Goal: Information Seeking & Learning: Find specific fact

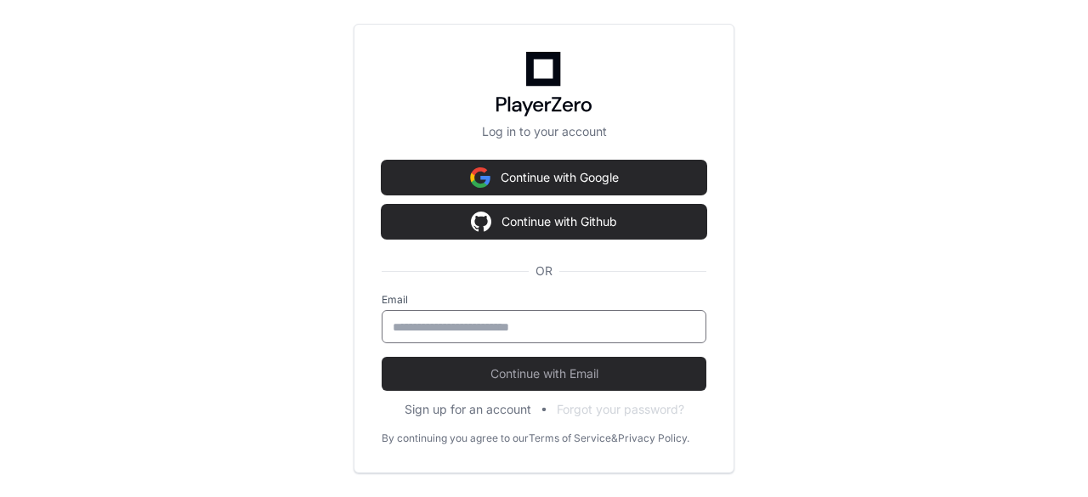
click at [515, 333] on input "email" at bounding box center [544, 327] width 303 height 17
type input "**********"
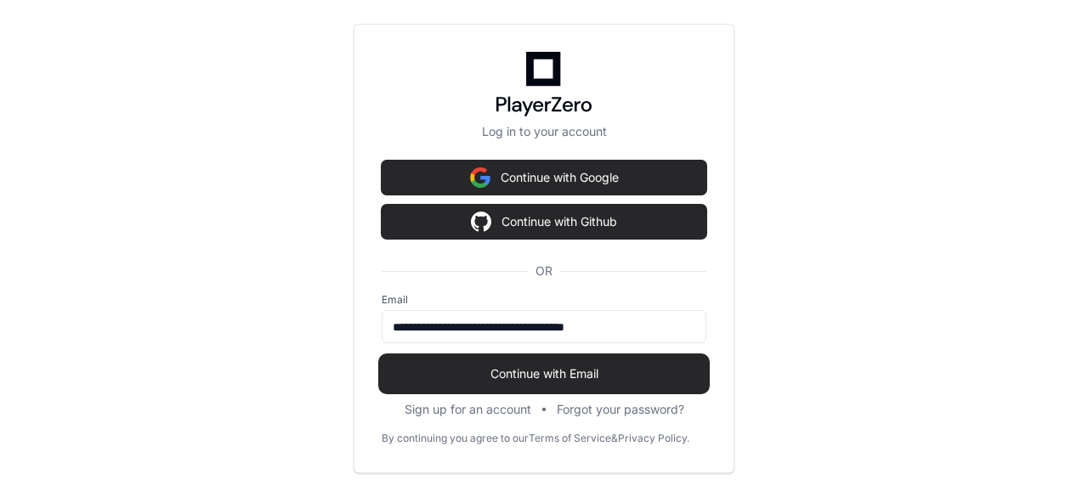
click at [529, 372] on span "Continue with Email" at bounding box center [544, 374] width 325 height 17
click at [591, 371] on span "Continue with Email" at bounding box center [544, 374] width 325 height 17
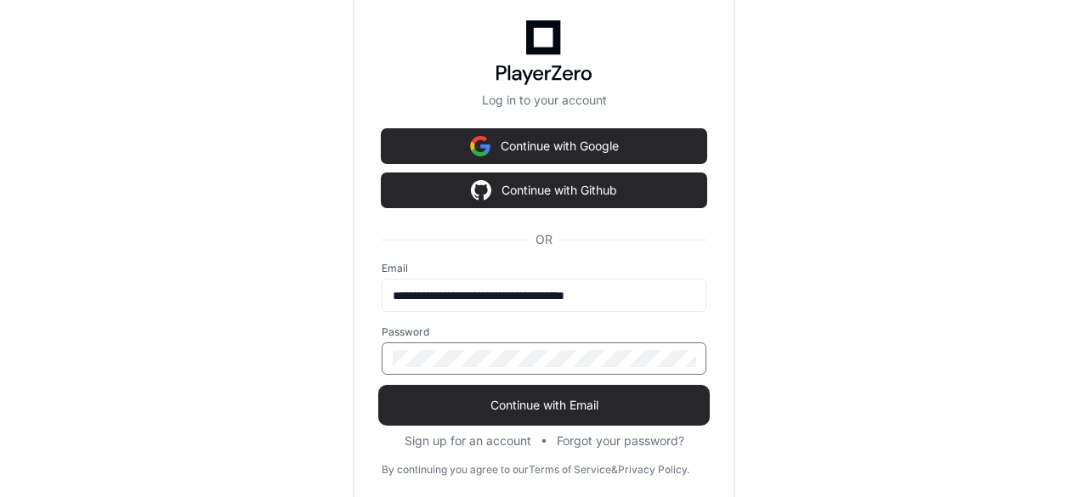
click at [588, 395] on button "Continue with Email" at bounding box center [544, 406] width 325 height 34
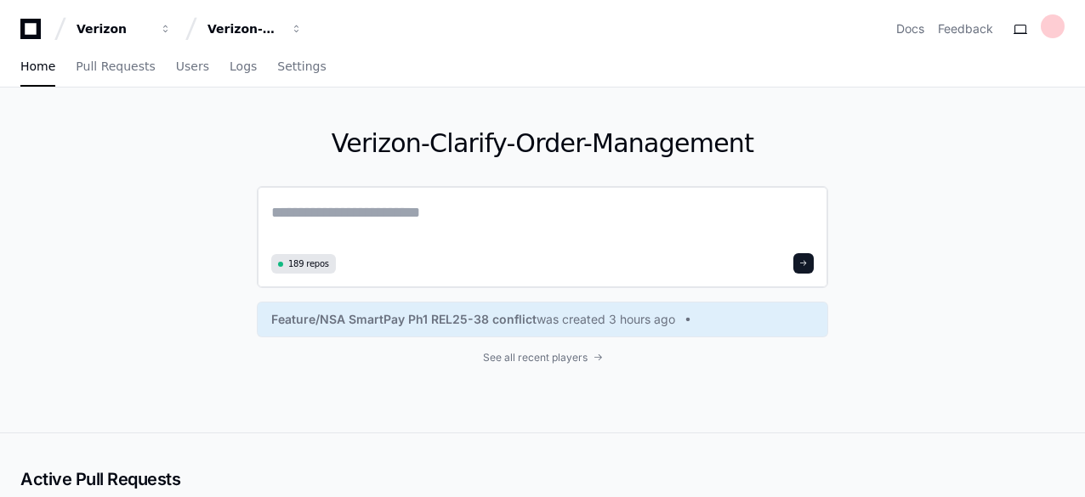
click at [468, 212] on textarea at bounding box center [542, 225] width 542 height 48
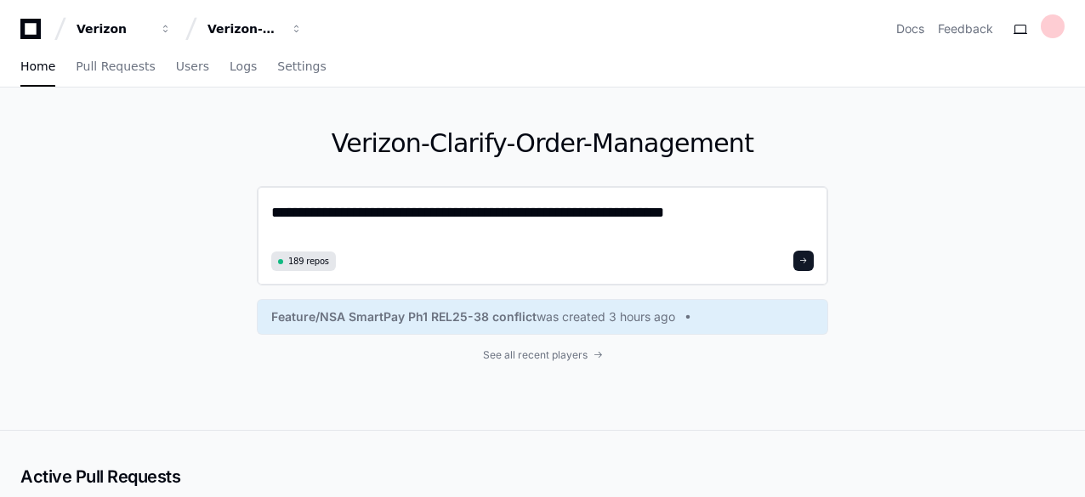
click at [621, 212] on textarea "**********" at bounding box center [542, 223] width 542 height 45
type textarea "**********"
click at [792, 255] on div "189 repos" at bounding box center [542, 261] width 542 height 20
click at [810, 261] on button at bounding box center [803, 261] width 20 height 20
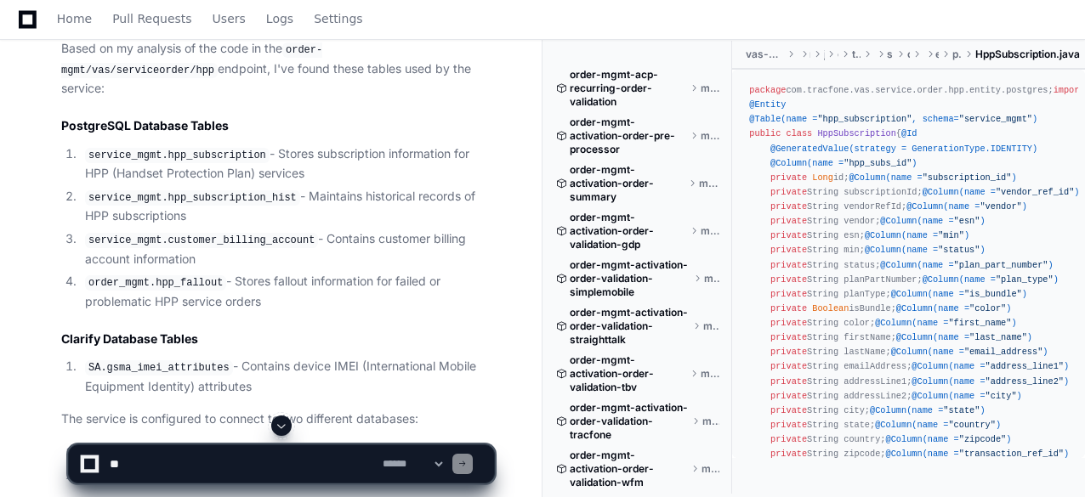
scroll to position [930, 0]
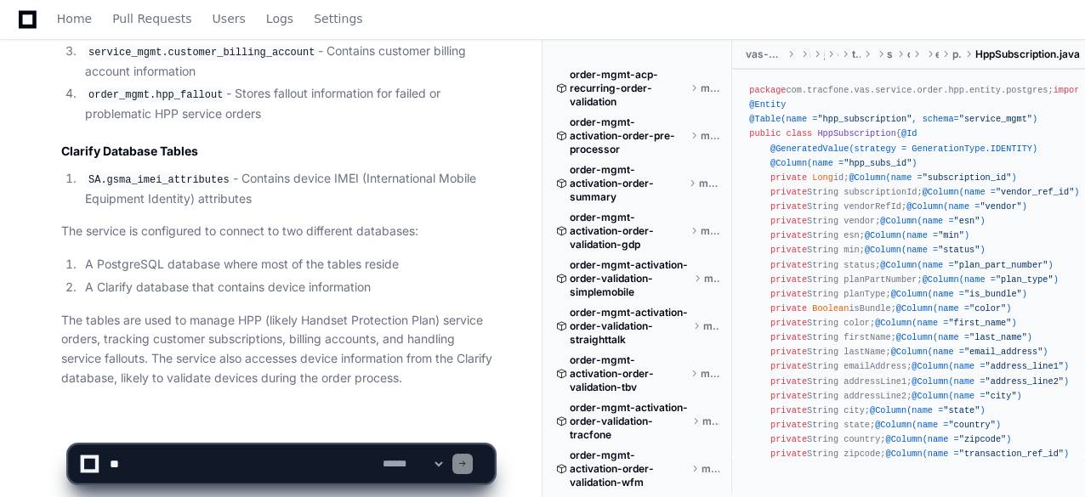
click at [326, 454] on textarea at bounding box center [242, 463] width 273 height 37
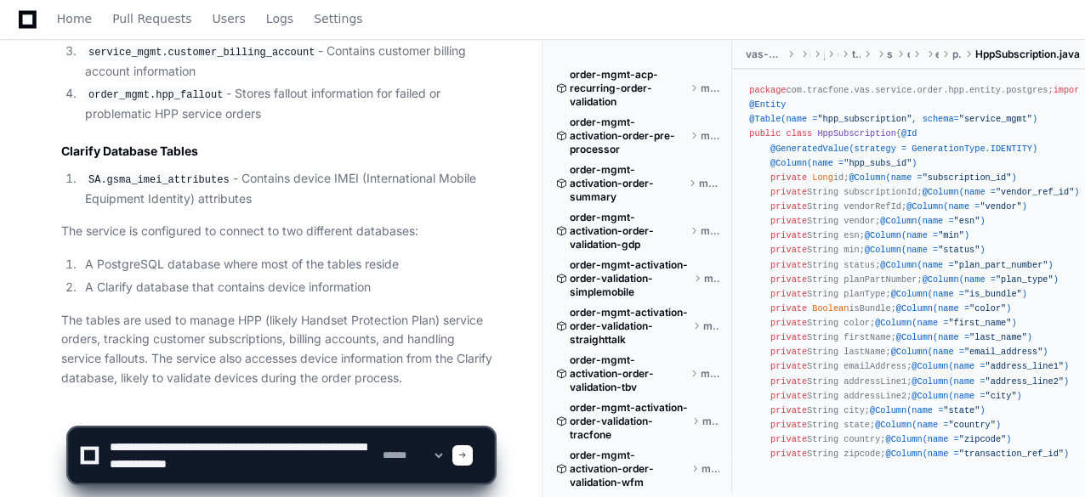
type textarea "**********"
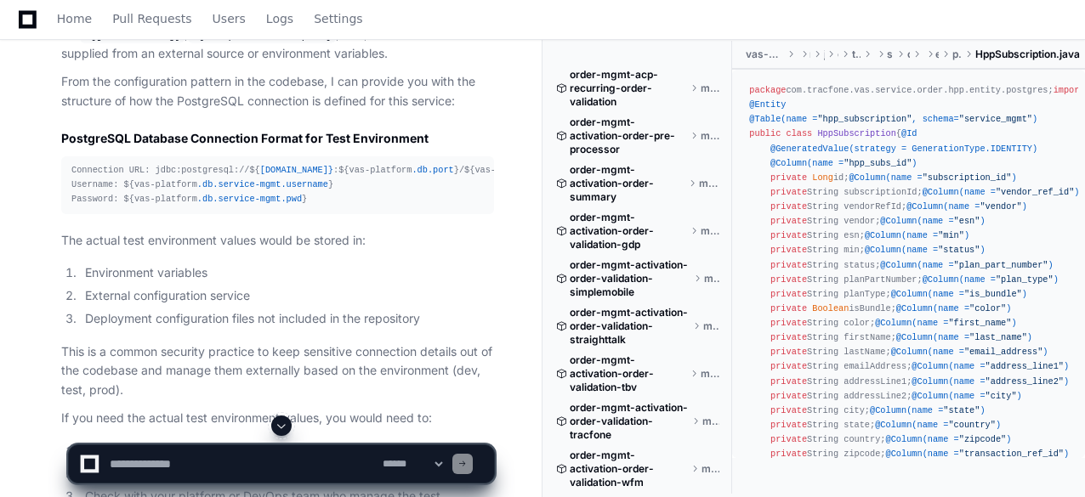
scroll to position [2406, 0]
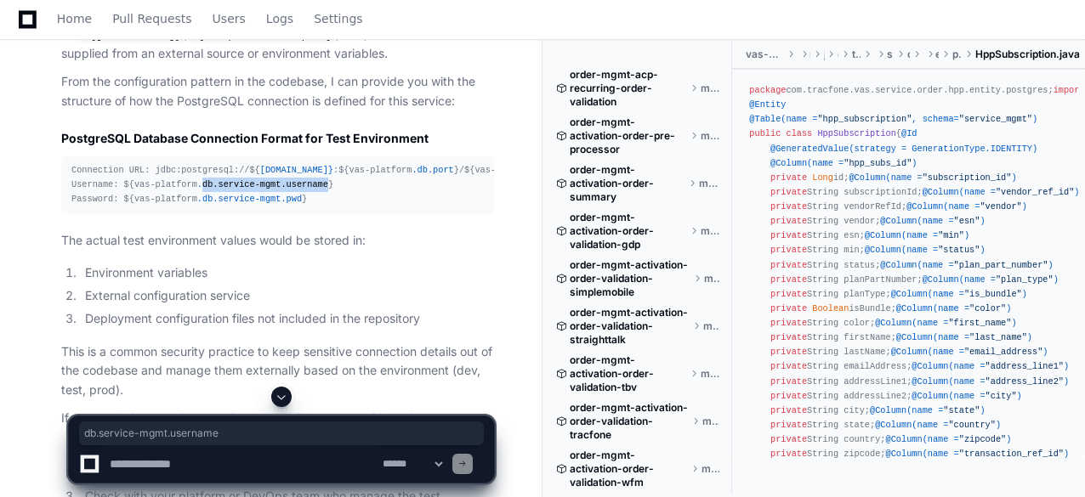
drag, startPoint x: 190, startPoint y: 156, endPoint x: 307, endPoint y: 159, distance: 116.5
click at [307, 163] on div "Connection URL: jdbc:postgresql://${ [DOMAIN_NAME]} :${vas-platform .db .port }…" at bounding box center [277, 184] width 412 height 43
copy div "db .service-mgmt .username"
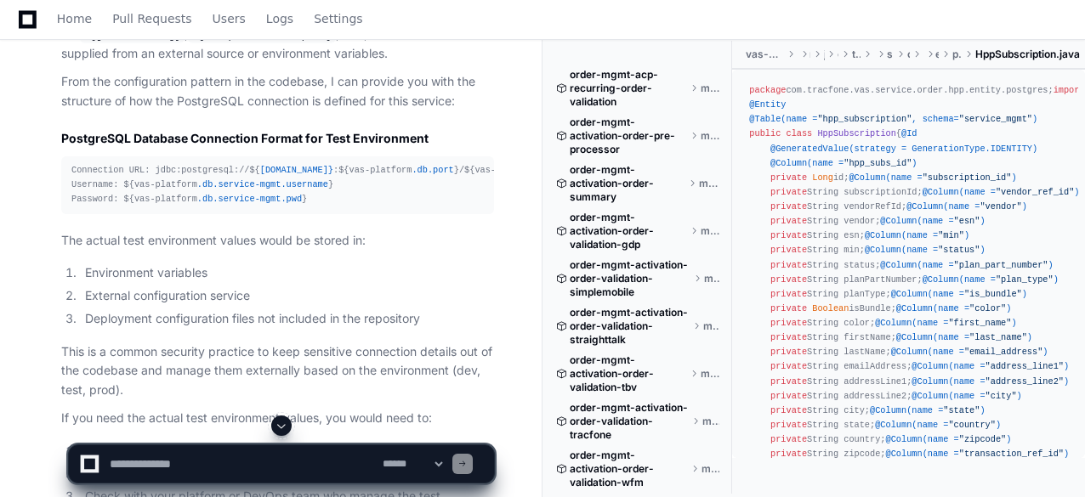
click at [378, 198] on article "Based on my investigation, I can see the application uses externalized properti…" at bounding box center [277, 229] width 433 height 697
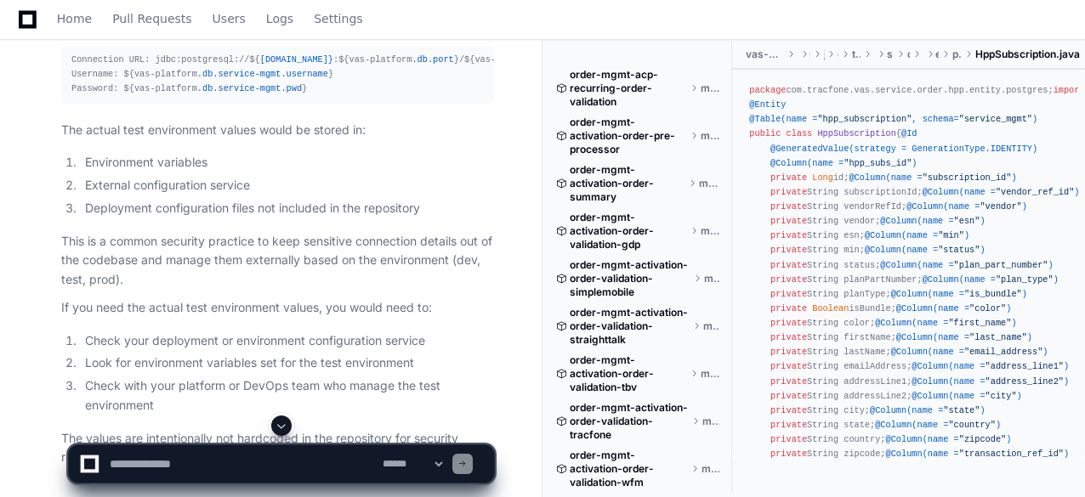
scroll to position [2518, 0]
click at [378, 198] on article "Based on my investigation, I can see the application uses externalized properti…" at bounding box center [277, 117] width 433 height 697
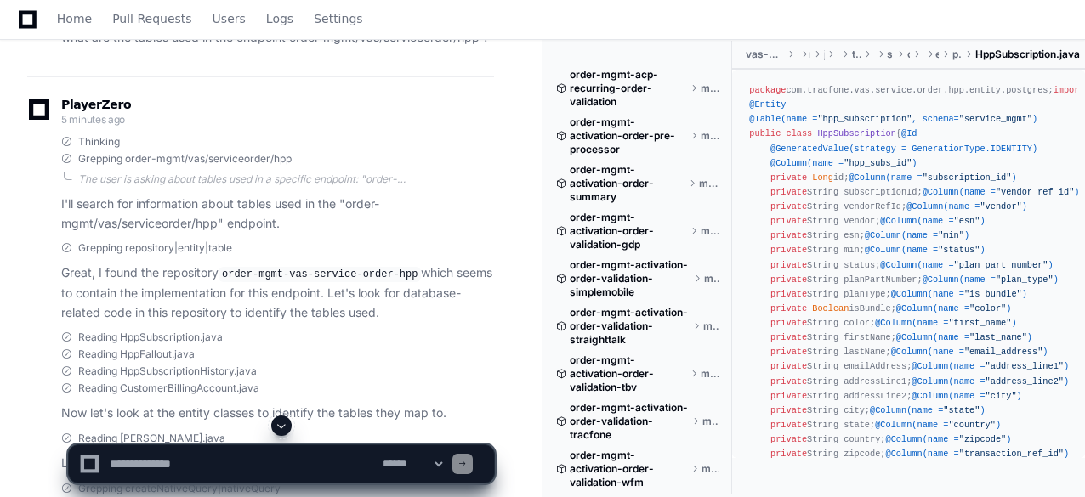
scroll to position [227, 0]
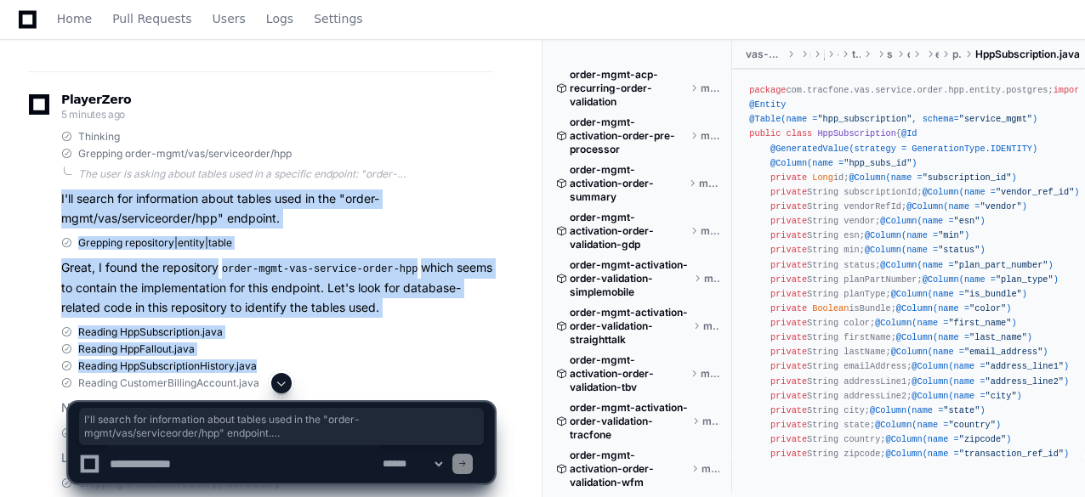
drag, startPoint x: 54, startPoint y: 192, endPoint x: 369, endPoint y: 365, distance: 358.8
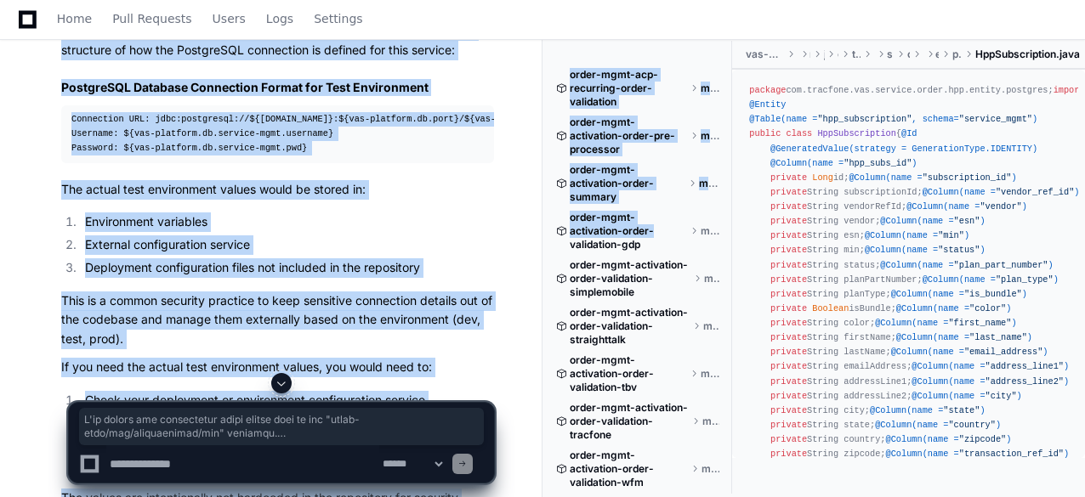
scroll to position [2595, 0]
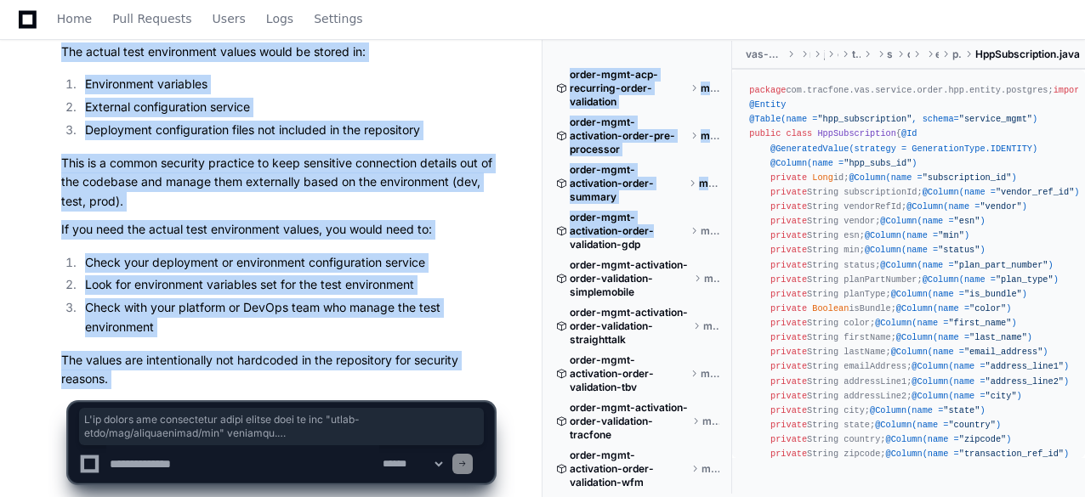
copy div "I'll search for information about tables used in the "order-mgmt/vas/serviceord…"
